Goal: Information Seeking & Learning: Learn about a topic

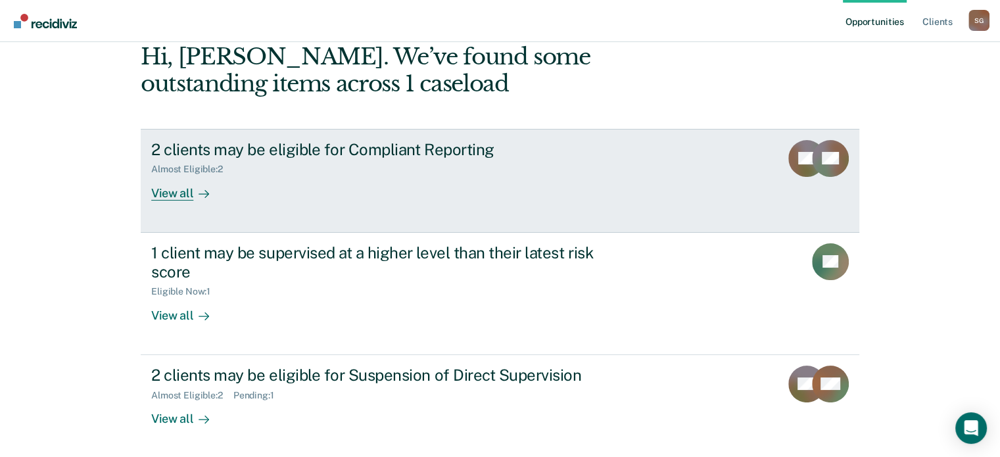
scroll to position [68, 0]
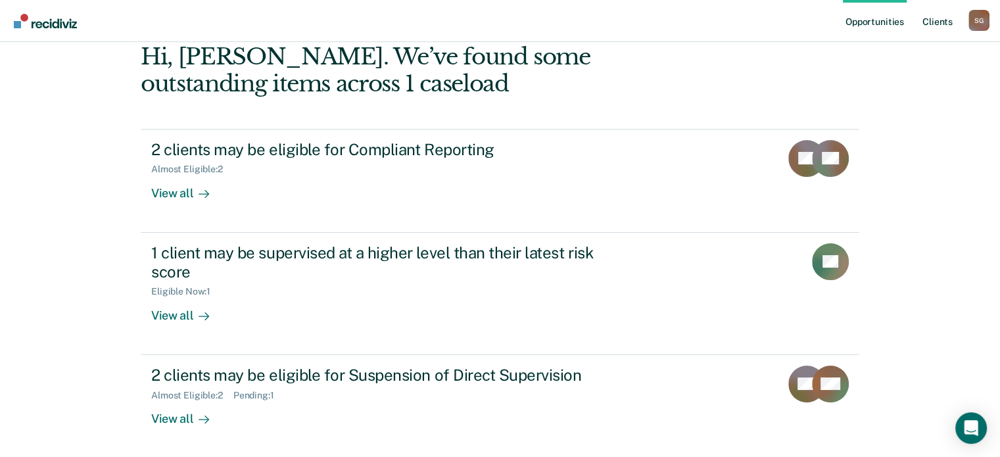
click at [945, 34] on link "Client s" at bounding box center [936, 21] width 35 height 42
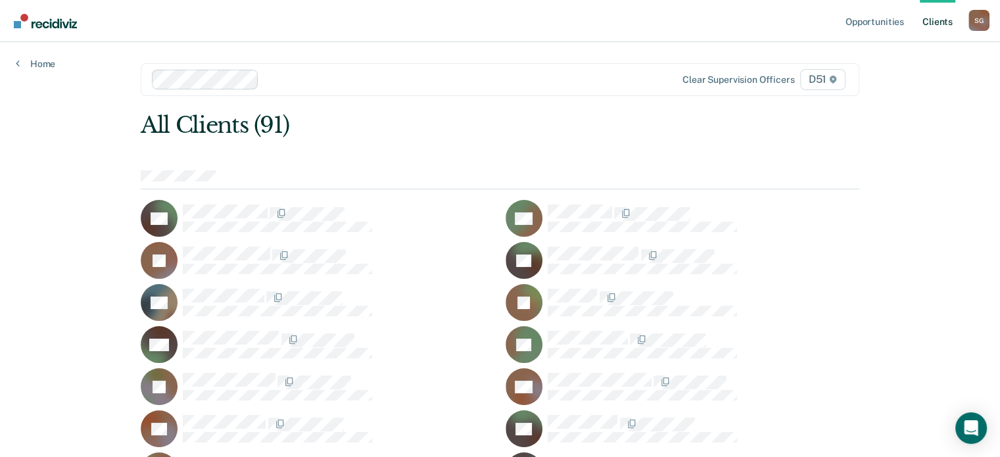
scroll to position [1201, 0]
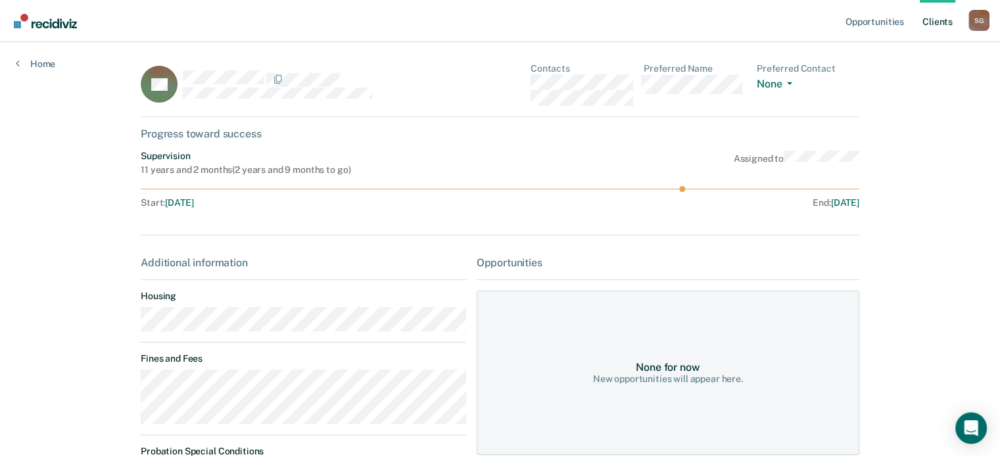
scroll to position [66, 0]
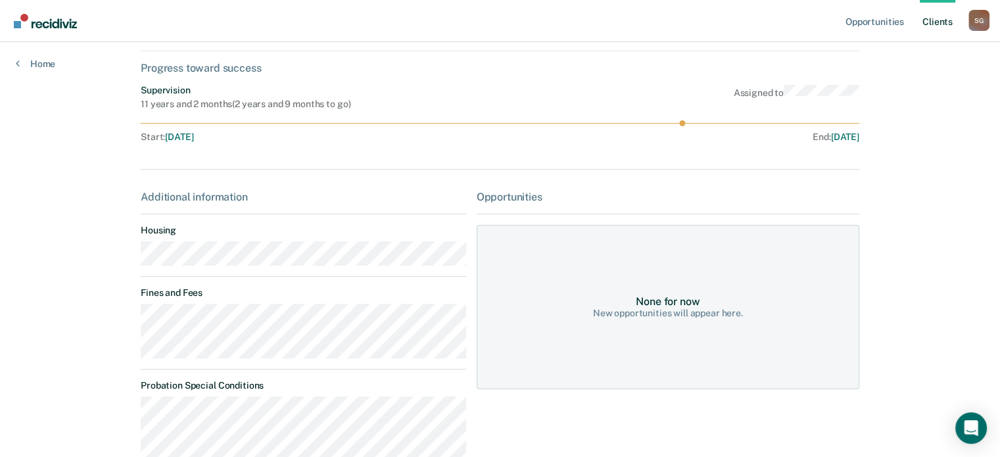
click at [129, 321] on main "BP Contacts Preferred Name Preferred Contact None Call Text Email None Progress…" at bounding box center [500, 333] width 750 height 715
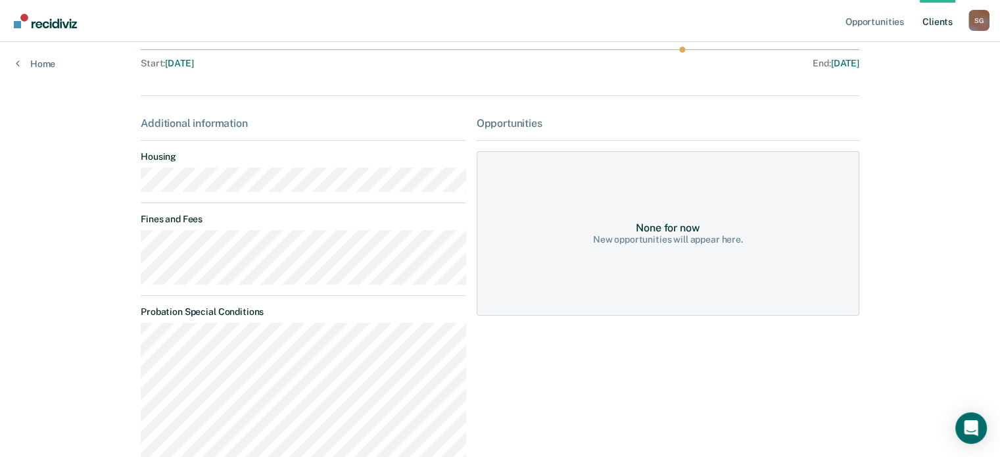
scroll to position [331, 0]
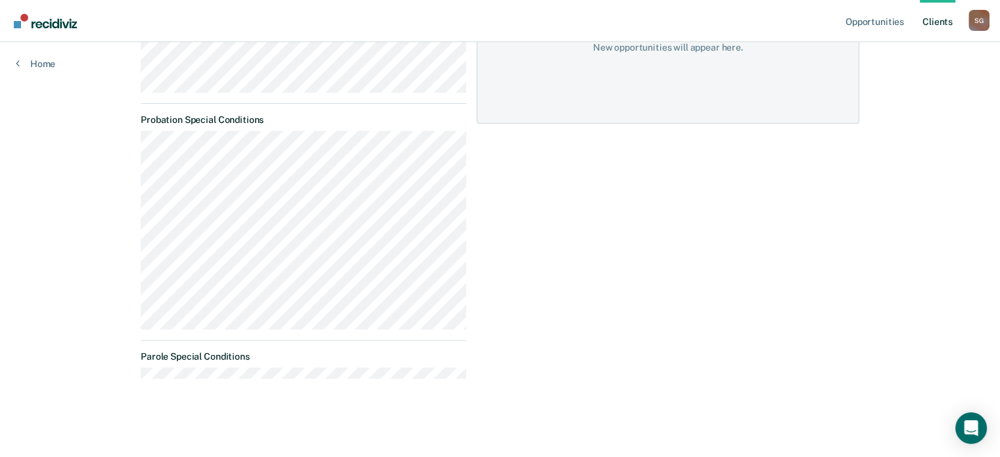
click at [103, 95] on div "Opportunities Client s [PERSON_NAME] S G Profile How it works Log Out Home BP C…" at bounding box center [500, 63] width 1000 height 789
click at [38, 60] on link "Home" at bounding box center [35, 64] width 39 height 12
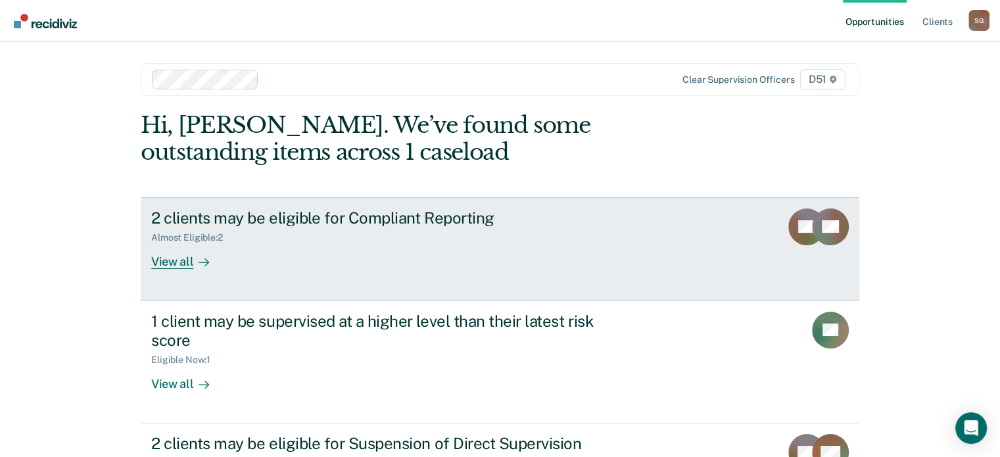
click at [298, 218] on div "2 clients may be eligible for Compliant Reporting" at bounding box center [381, 217] width 461 height 19
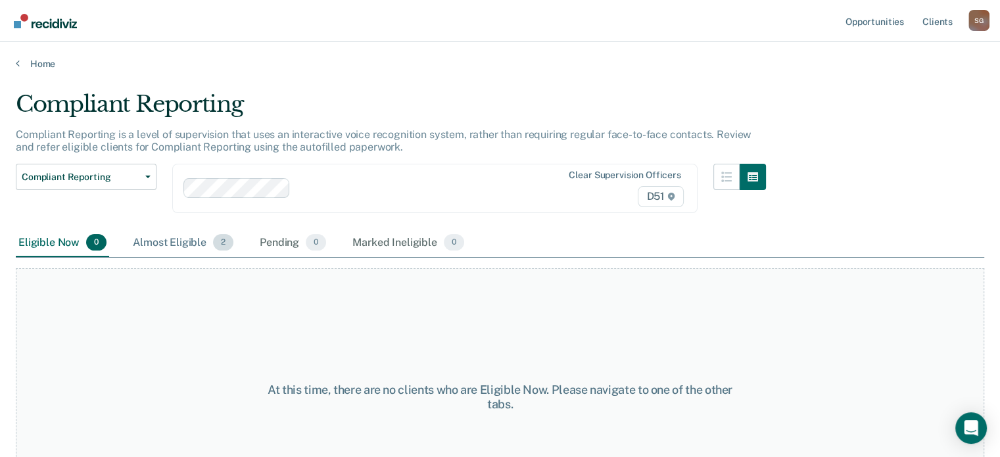
click at [192, 234] on div "Almost Eligible 2" at bounding box center [183, 243] width 106 height 29
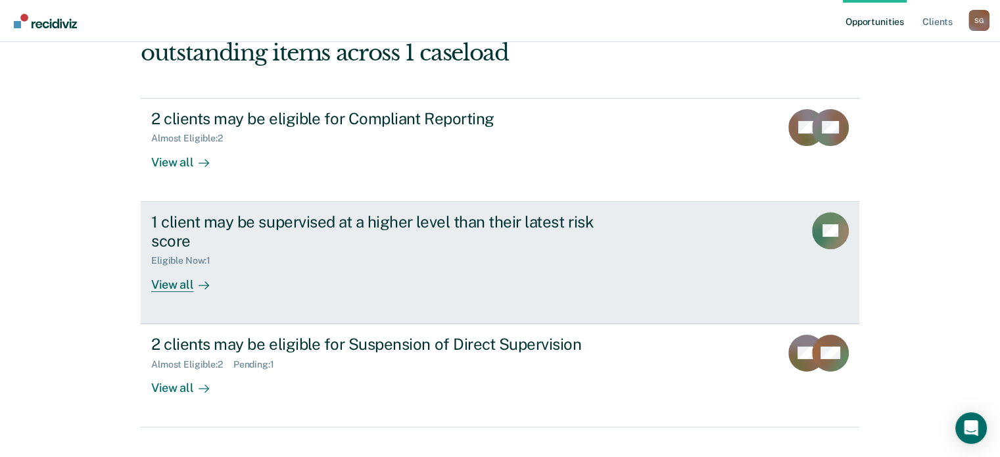
scroll to position [121, 0]
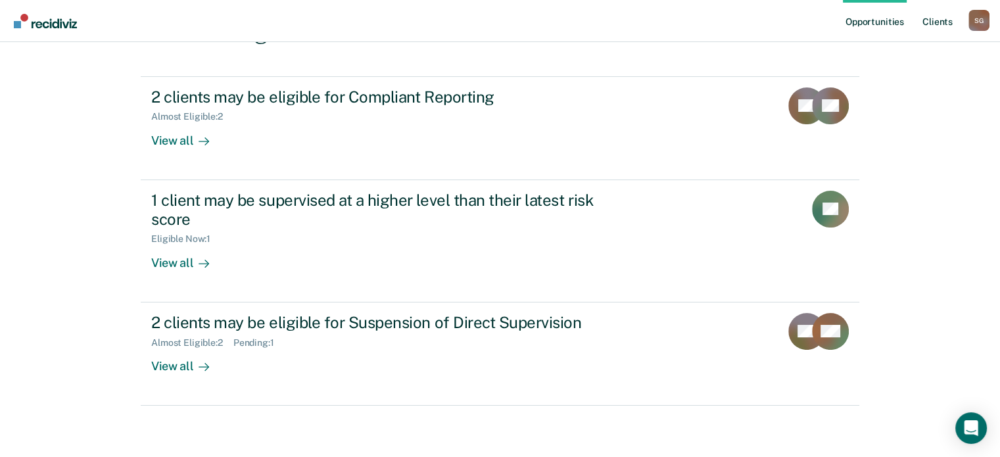
click at [921, 23] on link "Client s" at bounding box center [936, 21] width 35 height 42
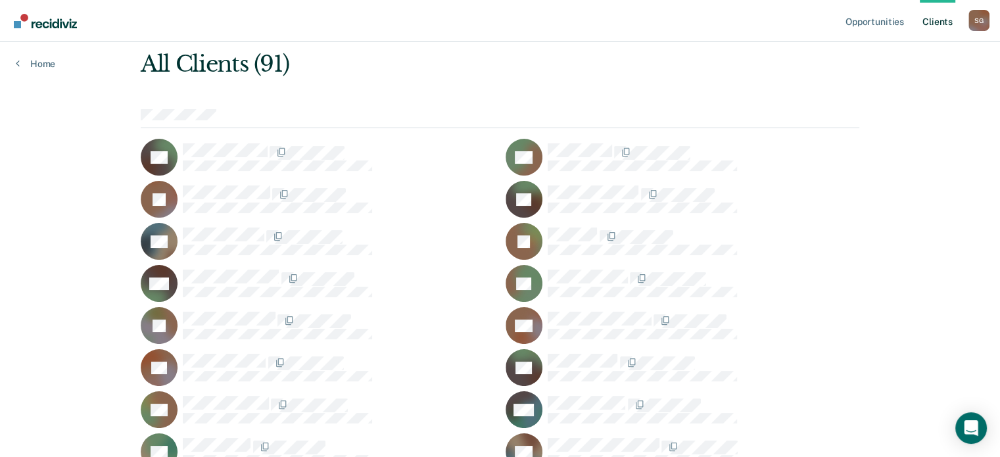
scroll to position [143, 0]
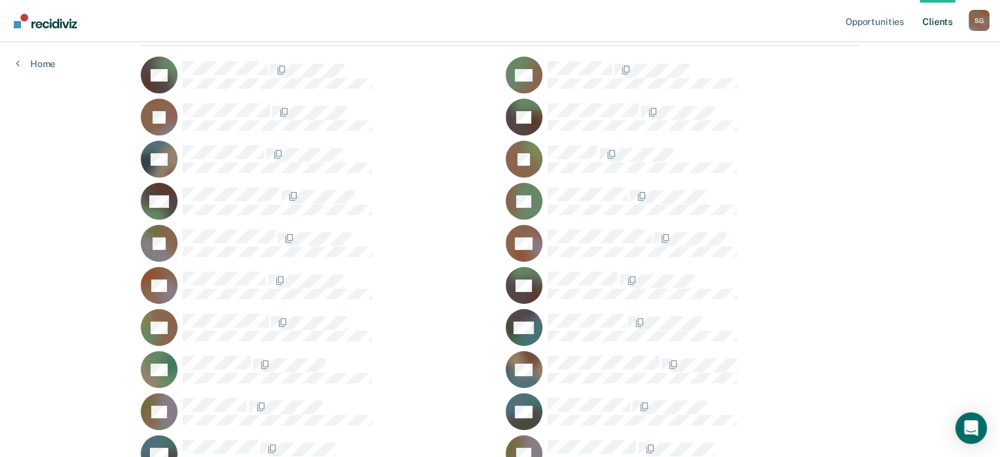
click at [602, 309] on div "WC" at bounding box center [682, 327] width 354 height 37
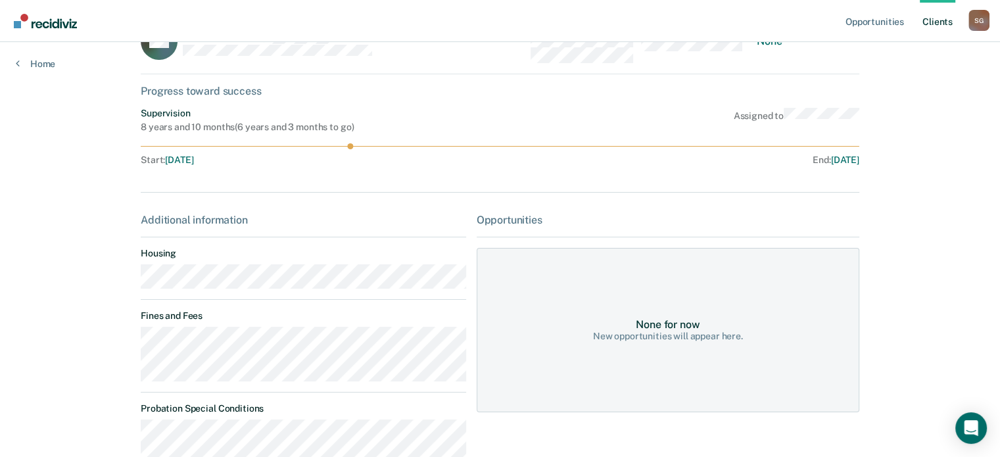
scroll to position [66, 0]
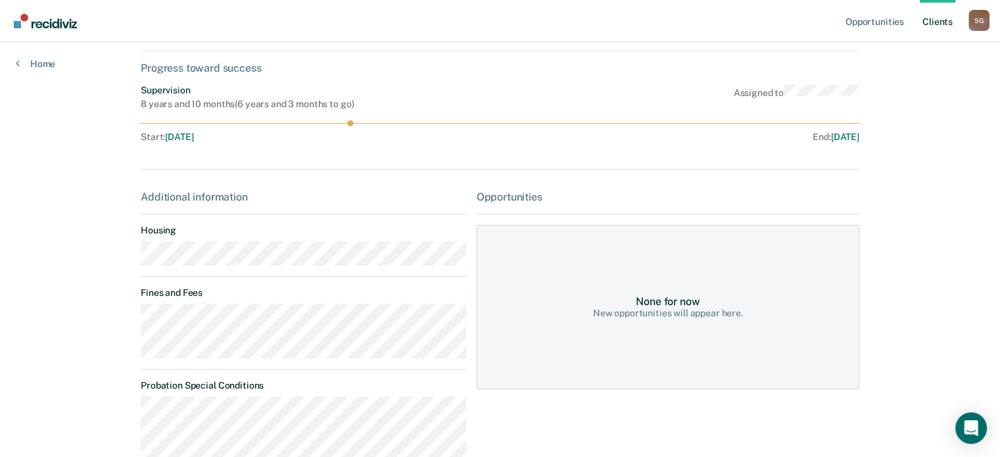
click at [108, 319] on div "Opportunities Client s [PERSON_NAME] S G Profile How it works Log Out Home WC C…" at bounding box center [500, 433] width 1000 height 998
click at [117, 323] on div "Opportunities Client s [PERSON_NAME] S G Profile How it works Log Out Home WC C…" at bounding box center [500, 433] width 1000 height 998
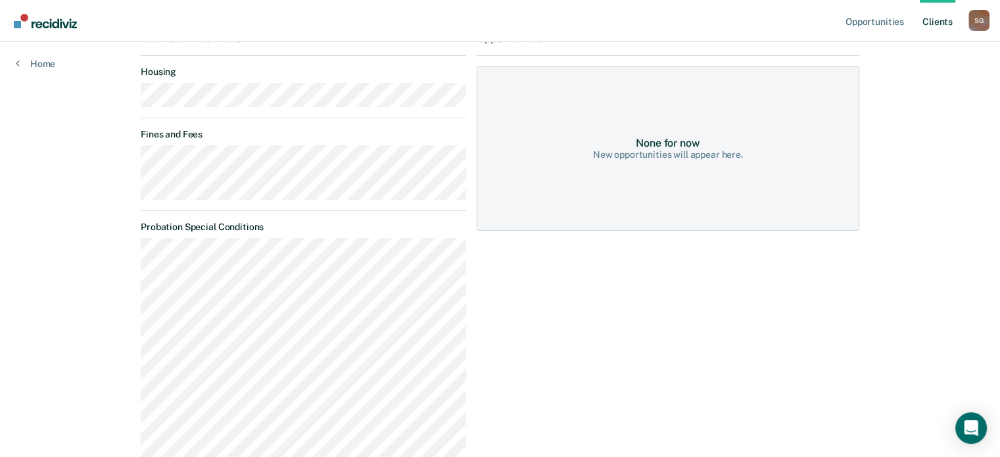
scroll to position [0, 0]
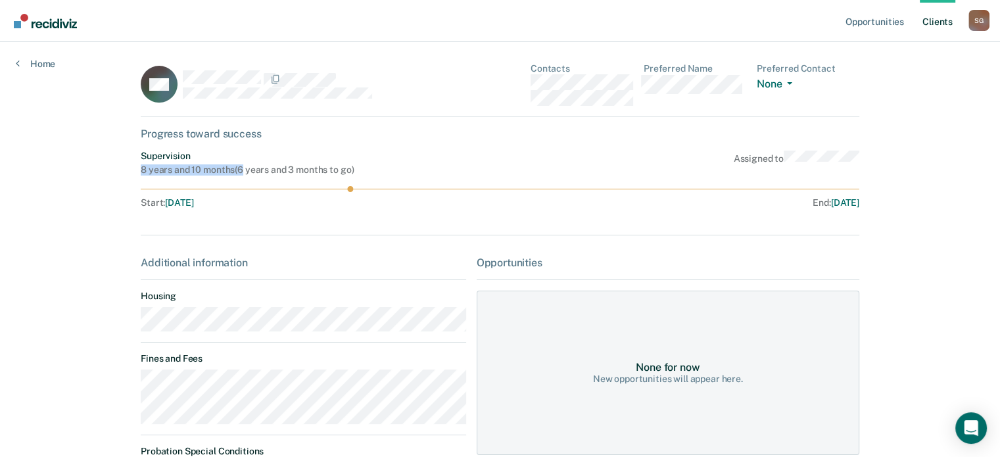
drag, startPoint x: 131, startPoint y: 170, endPoint x: 239, endPoint y: 171, distance: 107.8
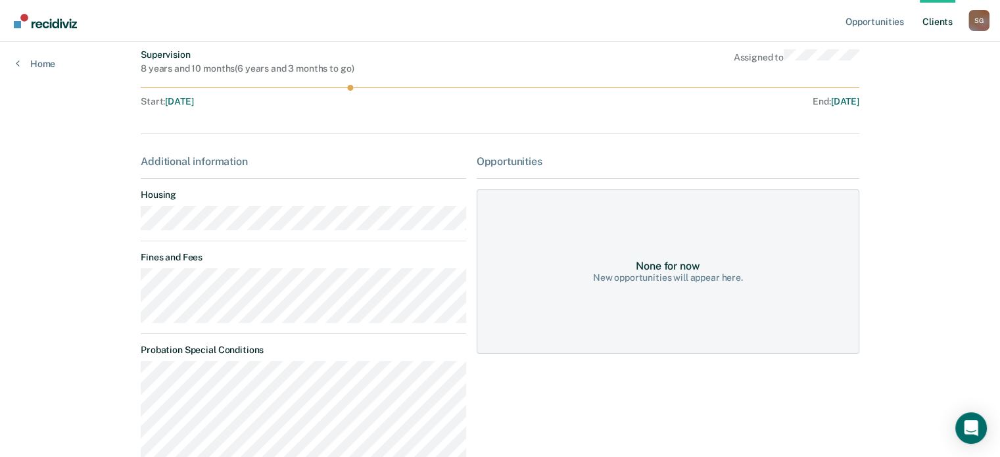
scroll to position [81, 0]
